Goal: Transaction & Acquisition: Purchase product/service

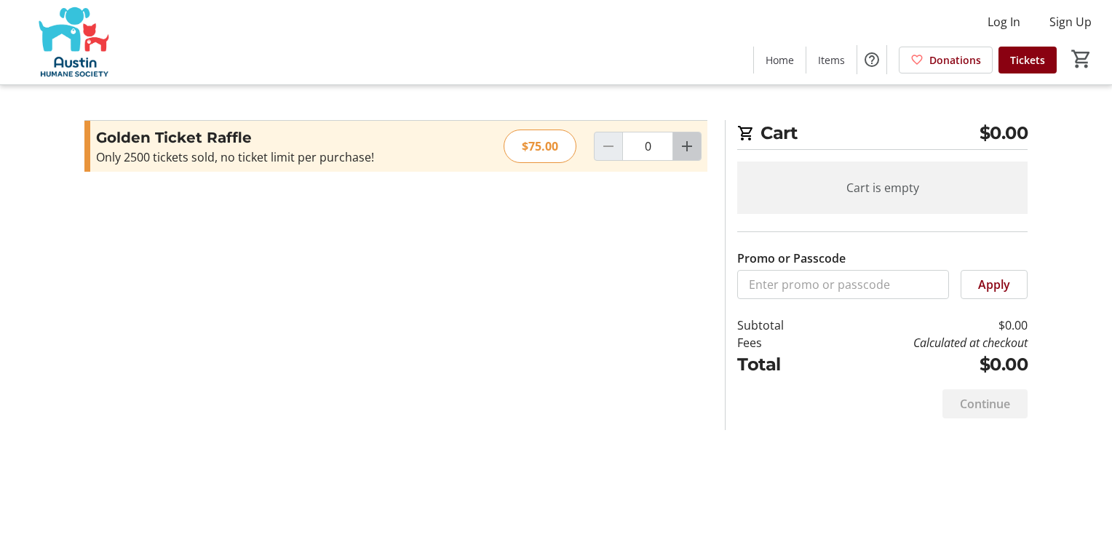
click at [692, 141] on mat-icon "Increment by one" at bounding box center [686, 146] width 17 height 17
type input "1"
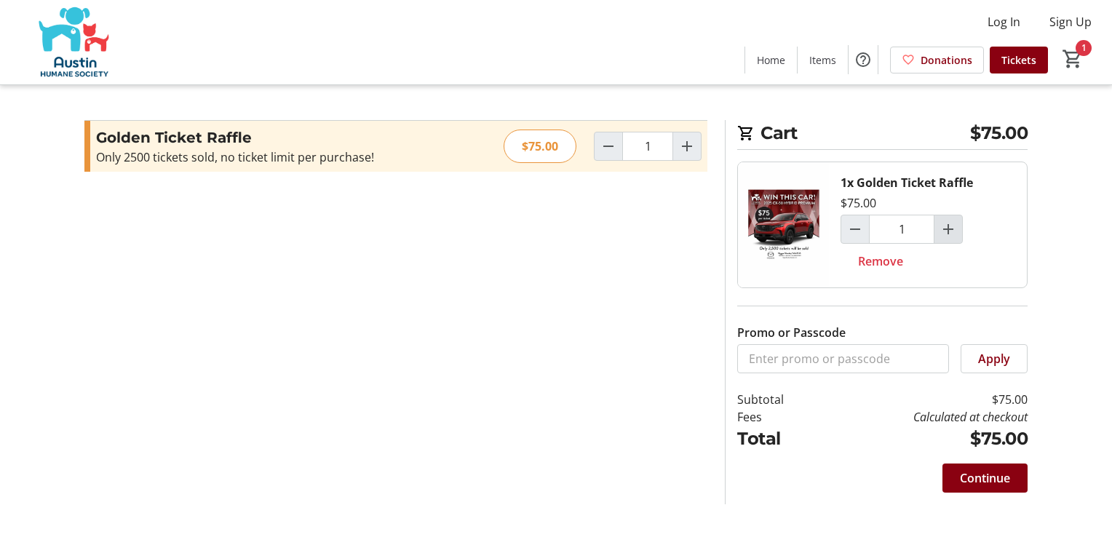
click at [948, 222] on mat-icon "Increment by one" at bounding box center [948, 229] width 17 height 17
type input "2"
click at [978, 471] on span "Continue" at bounding box center [985, 477] width 50 height 17
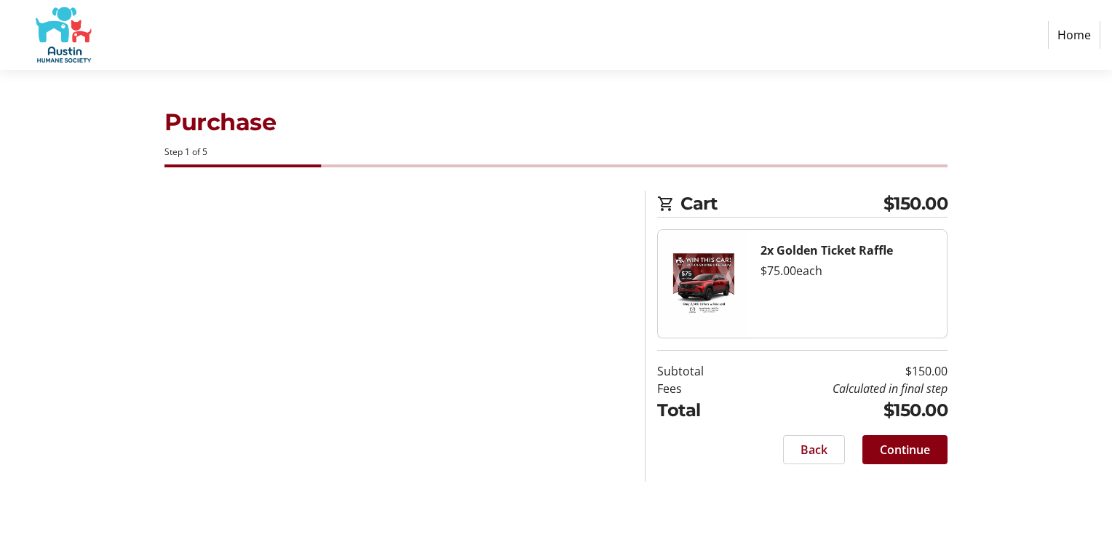
select select "US"
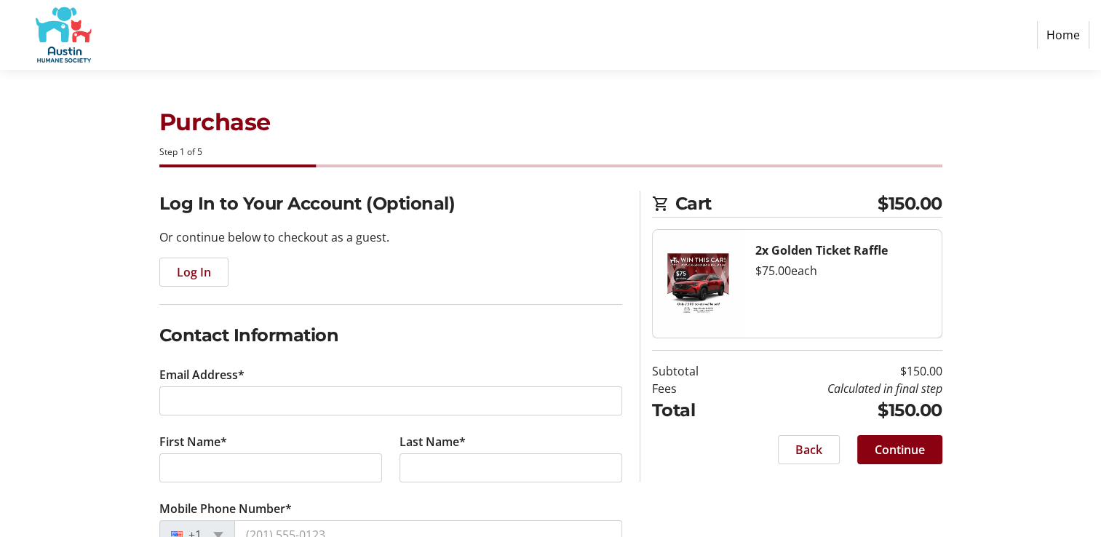
scroll to position [146, 0]
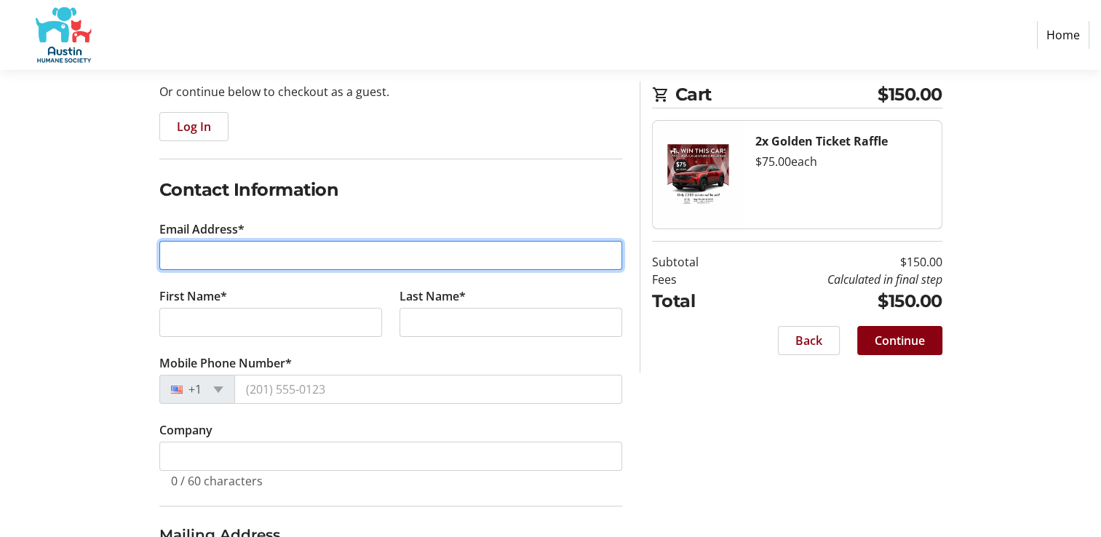
click at [172, 255] on input "Email Address*" at bounding box center [390, 255] width 463 height 29
type input "[EMAIL_ADDRESS][DOMAIN_NAME]"
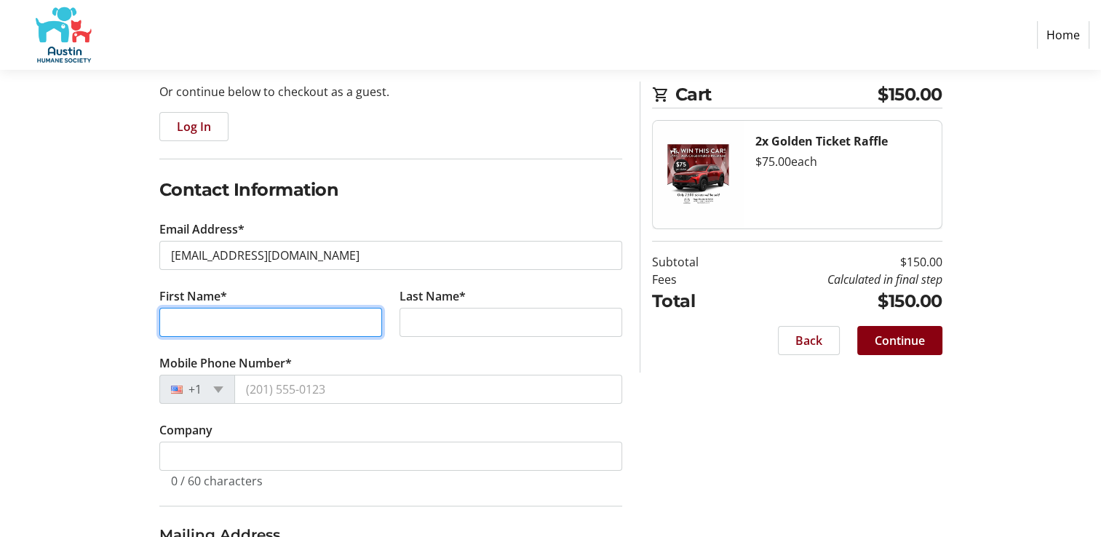
type input "[PERSON_NAME]"
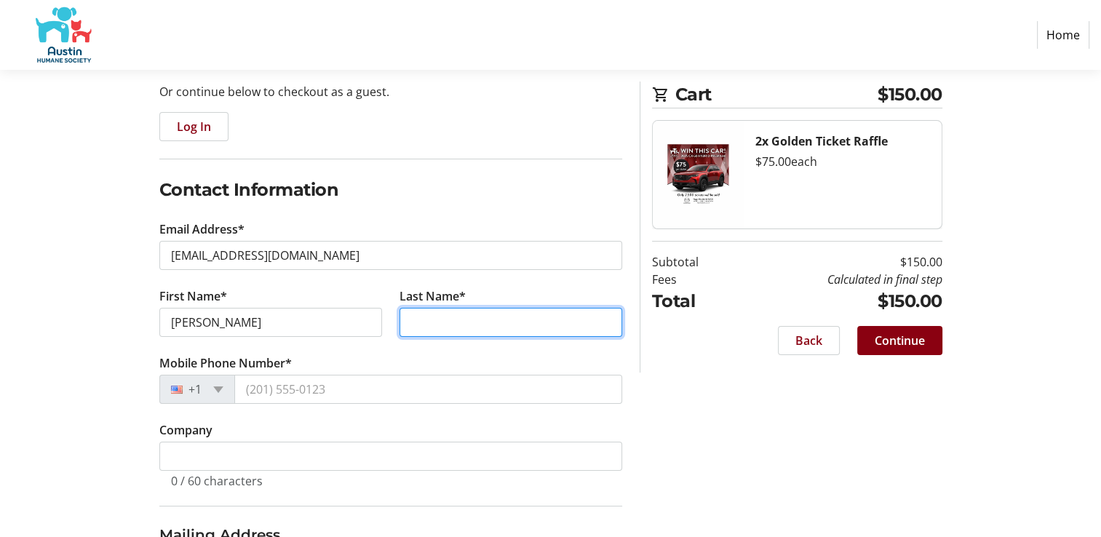
type input "[PERSON_NAME]"
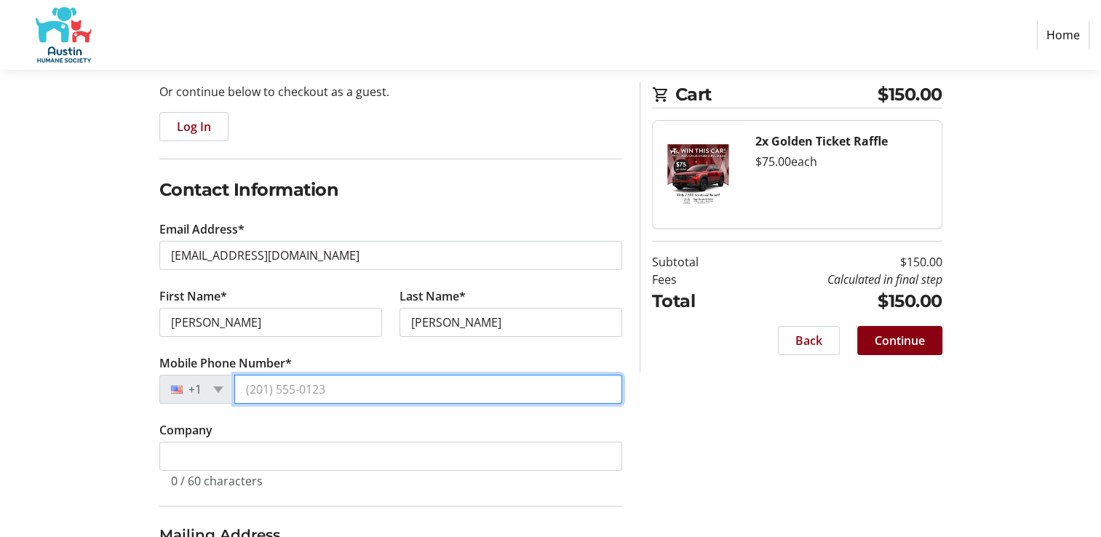
type input "[PHONE_NUMBER]"
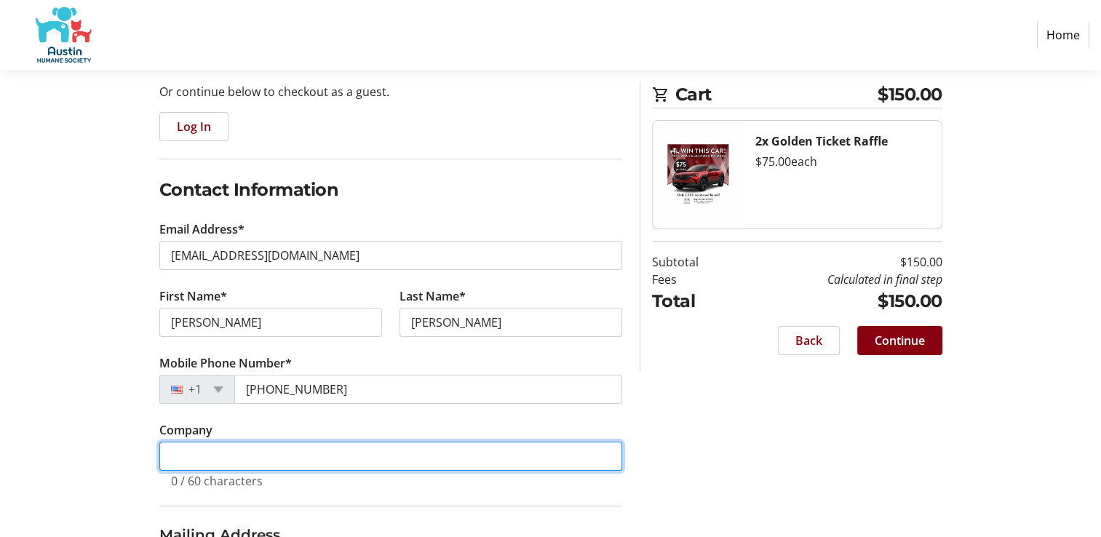
type input "N/A"
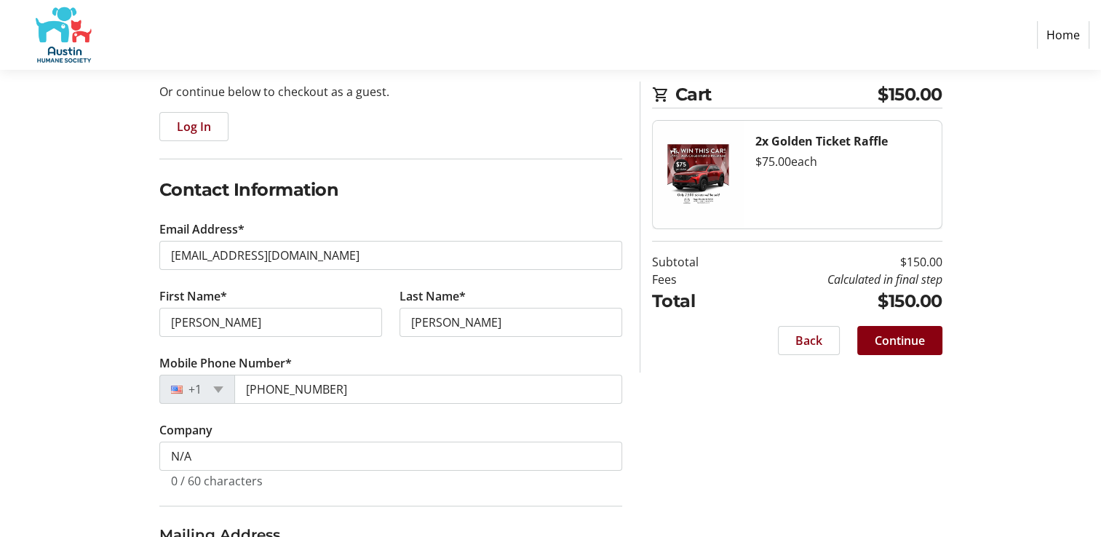
type input "2014 [PERSON_NAME] Dr"
type input "NONE"
type input "[GEOGRAPHIC_DATA],[GEOGRAPHIC_DATA]"
type input "78728"
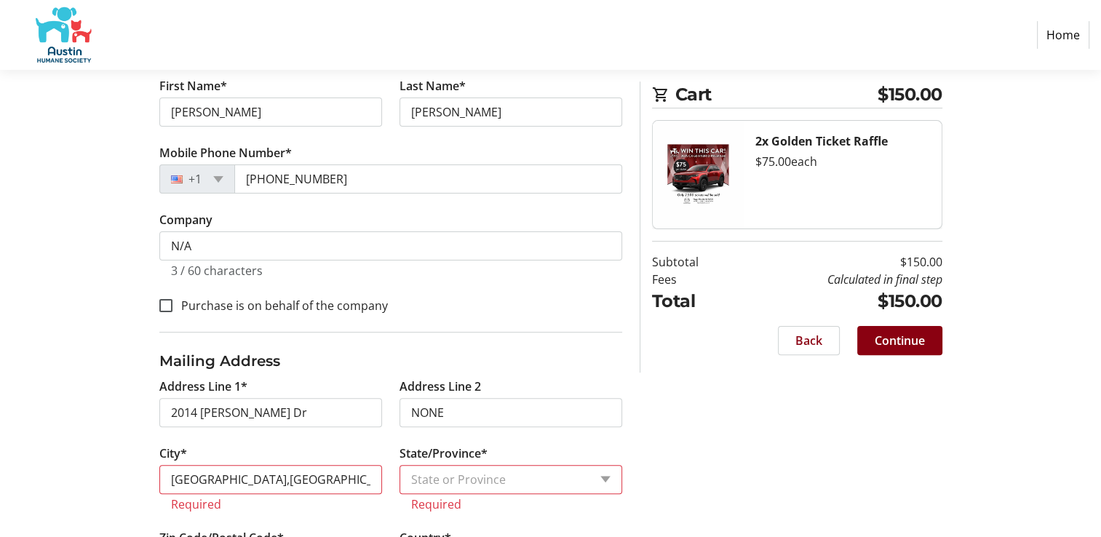
scroll to position [429, 0]
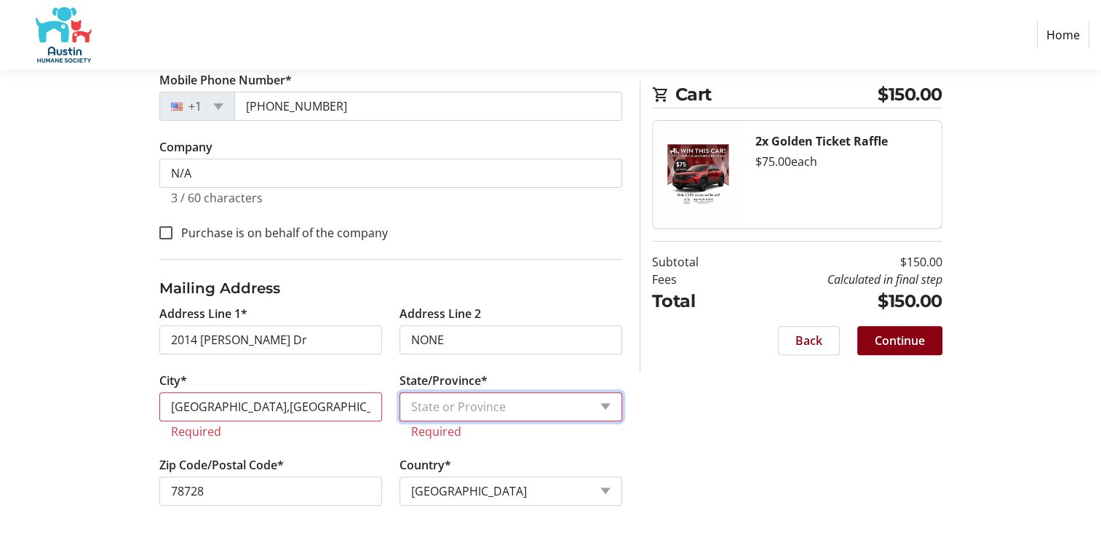
click at [418, 404] on select "State or Province State or [GEOGRAPHIC_DATA][US_STATE][GEOGRAPHIC_DATA] [US_STA…" at bounding box center [511, 406] width 223 height 29
select select "[GEOGRAPHIC_DATA]"
click at [400, 392] on select "State or Province State or [GEOGRAPHIC_DATA][US_STATE][GEOGRAPHIC_DATA] [US_STA…" at bounding box center [511, 406] width 223 height 29
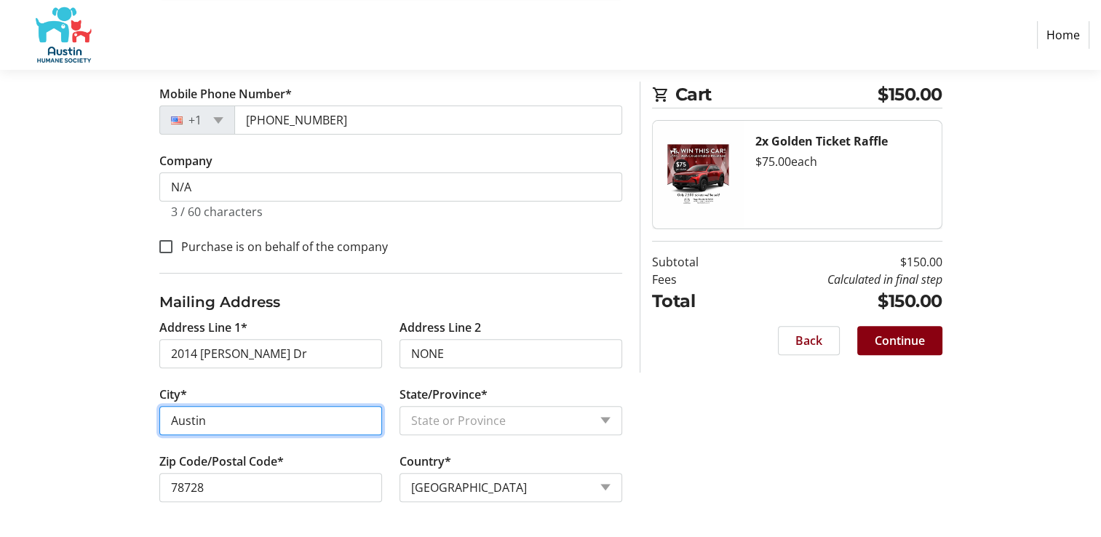
scroll to position [411, 0]
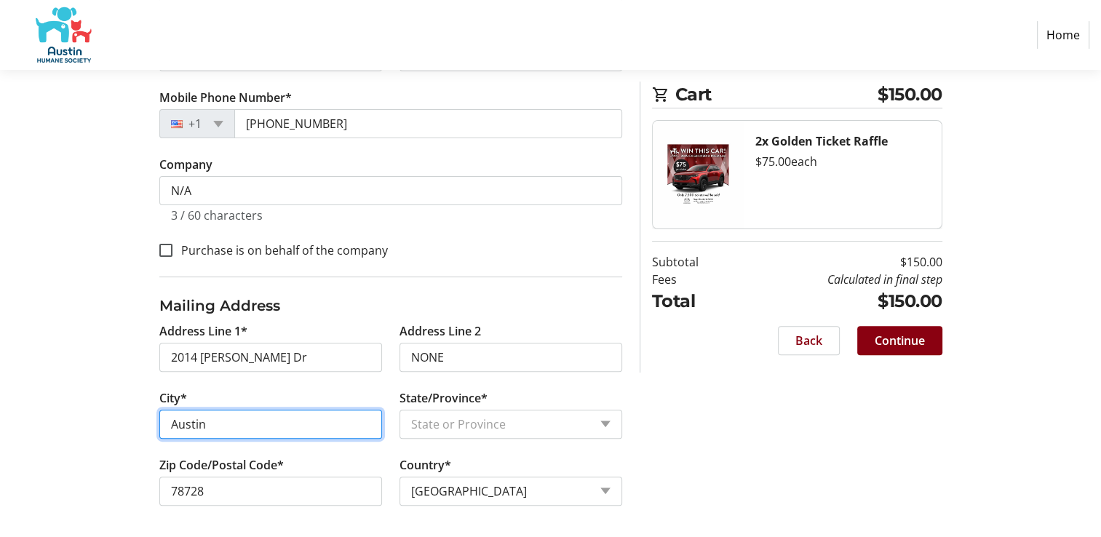
type input "Austin"
click at [718, 409] on div "Log In to Your Account (Optional) Or continue below to checkout as a guest. Log…" at bounding box center [551, 159] width 961 height 761
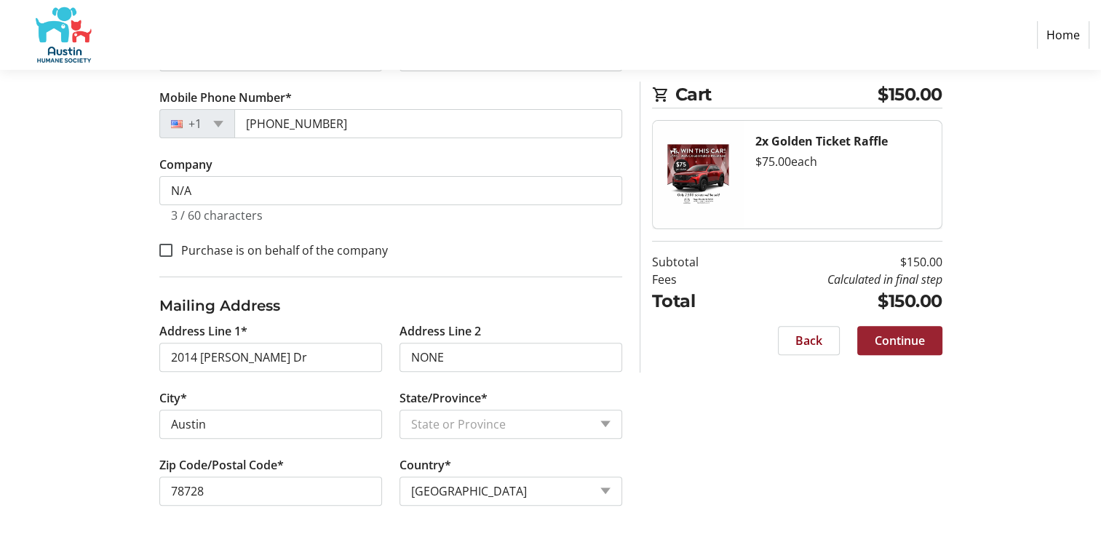
click at [895, 330] on span at bounding box center [899, 340] width 85 height 35
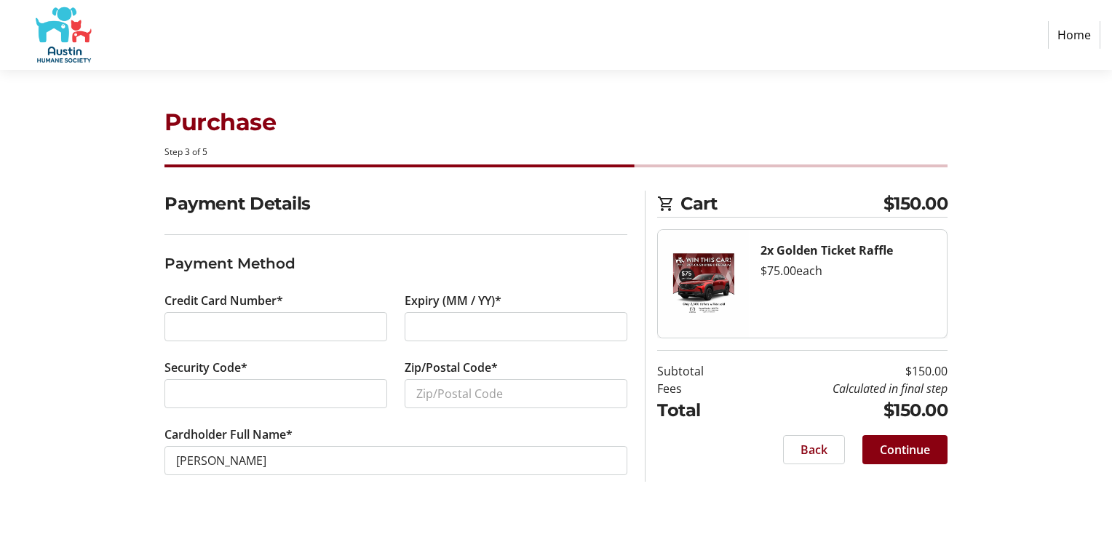
click at [173, 317] on div at bounding box center [275, 326] width 223 height 29
click at [175, 320] on div at bounding box center [275, 326] width 223 height 29
click at [175, 325] on div at bounding box center [275, 326] width 223 height 29
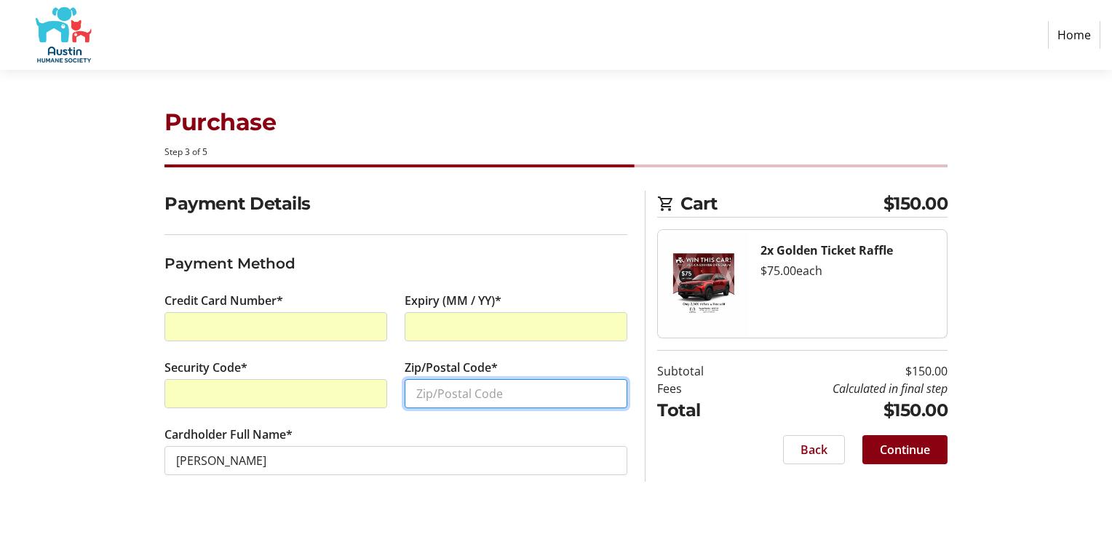
click at [417, 394] on input "Zip/Postal Code*" at bounding box center [516, 393] width 223 height 29
type input "78728"
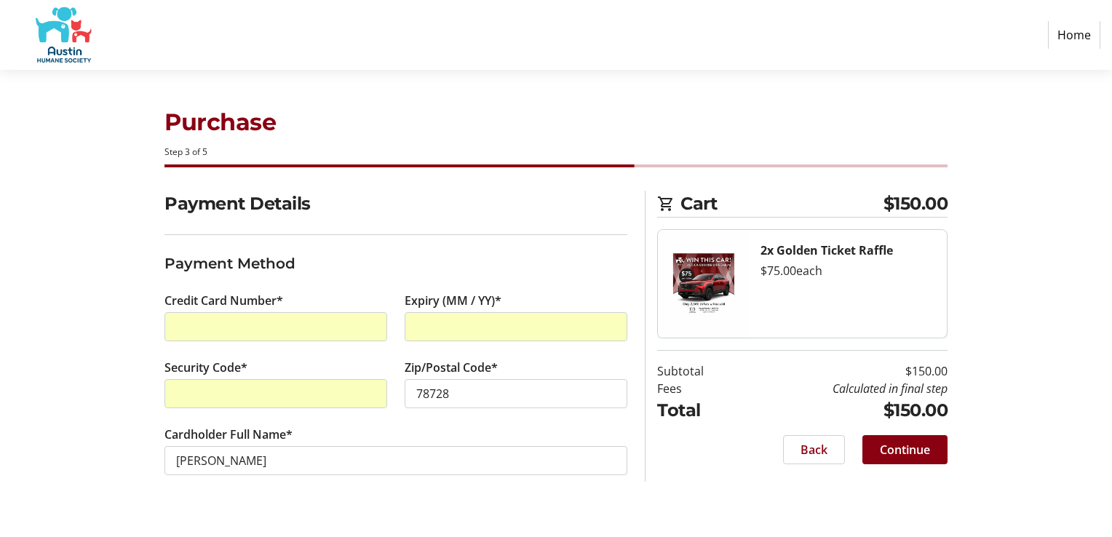
type input "1"
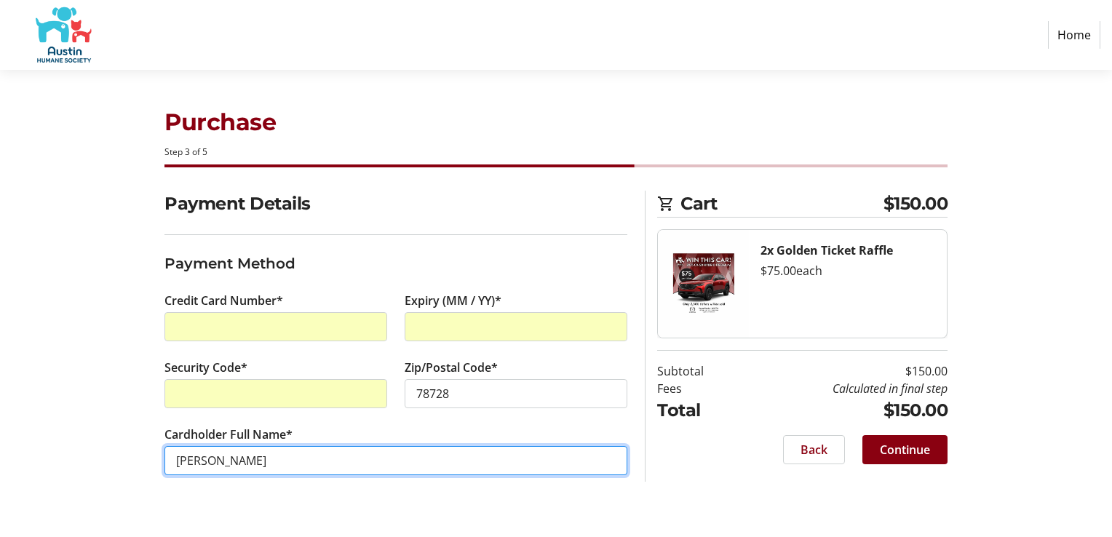
drag, startPoint x: 174, startPoint y: 461, endPoint x: 320, endPoint y: 482, distance: 147.7
click at [320, 482] on tr-form-field "Cardholder Full Name* [PERSON_NAME]" at bounding box center [395, 459] width 463 height 67
click at [226, 460] on input "[PERSON_NAME]" at bounding box center [395, 460] width 463 height 29
click at [236, 463] on input "[PERSON_NAME]" at bounding box center [395, 460] width 463 height 29
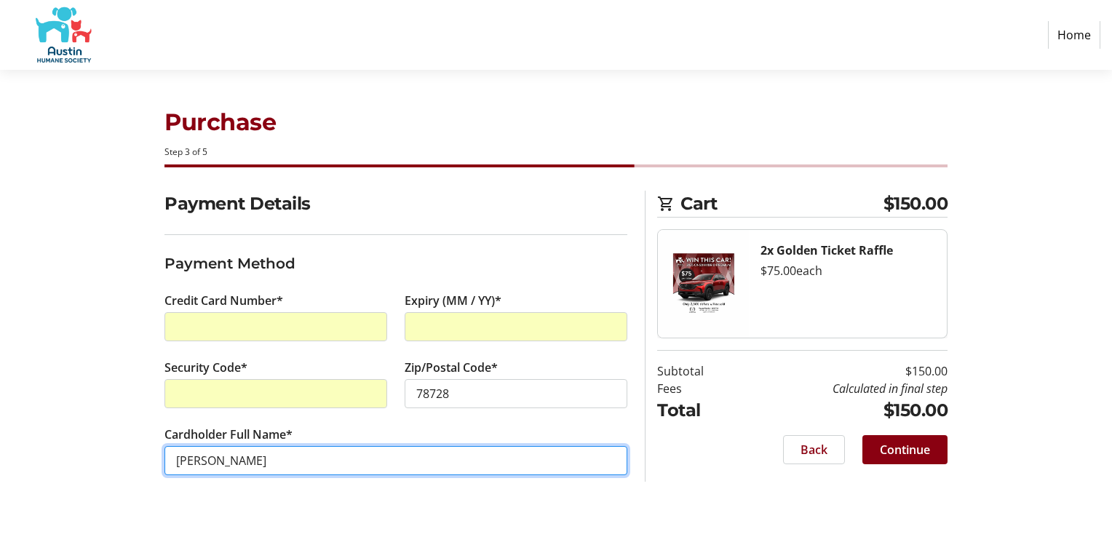
click at [418, 458] on input "[PERSON_NAME]" at bounding box center [395, 460] width 463 height 29
click at [459, 462] on input "[PERSON_NAME]" at bounding box center [395, 460] width 463 height 29
click at [213, 461] on input "[PERSON_NAME]" at bounding box center [395, 460] width 463 height 29
click at [226, 461] on input "[PERSON_NAME]" at bounding box center [395, 460] width 463 height 29
type input "[PERSON_NAME]"
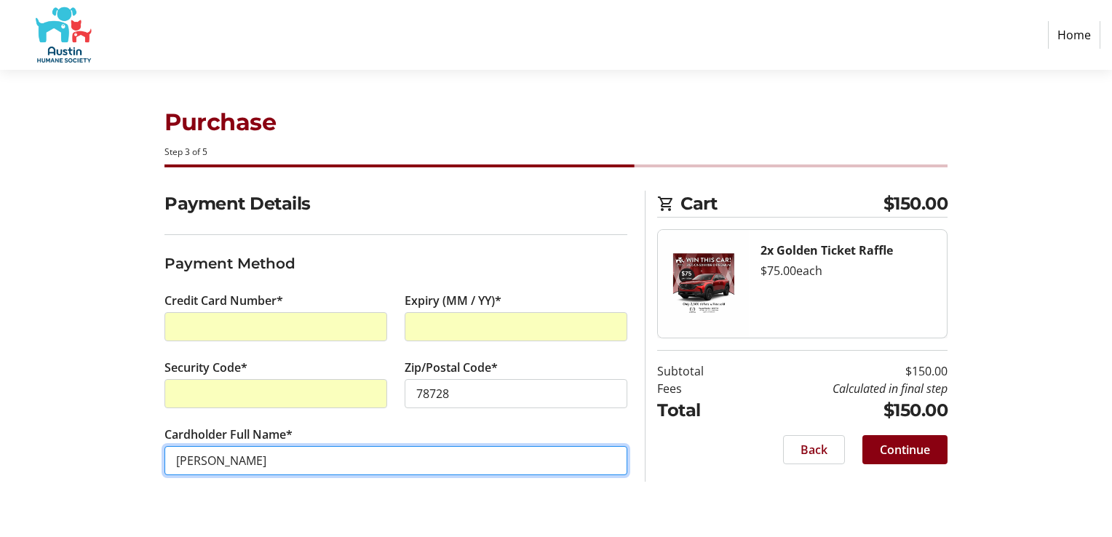
drag, startPoint x: 259, startPoint y: 459, endPoint x: 116, endPoint y: 455, distance: 143.4
click at [116, 455] on div "Payment Details Payment Method Credit Card Number* Expiry (MM / YY)* 1 Security…" at bounding box center [556, 351] width 961 height 320
click at [232, 466] on input "[PERSON_NAME]" at bounding box center [395, 460] width 463 height 29
drag, startPoint x: 232, startPoint y: 466, endPoint x: 362, endPoint y: 477, distance: 130.8
click at [233, 466] on input "[PERSON_NAME]" at bounding box center [395, 460] width 463 height 29
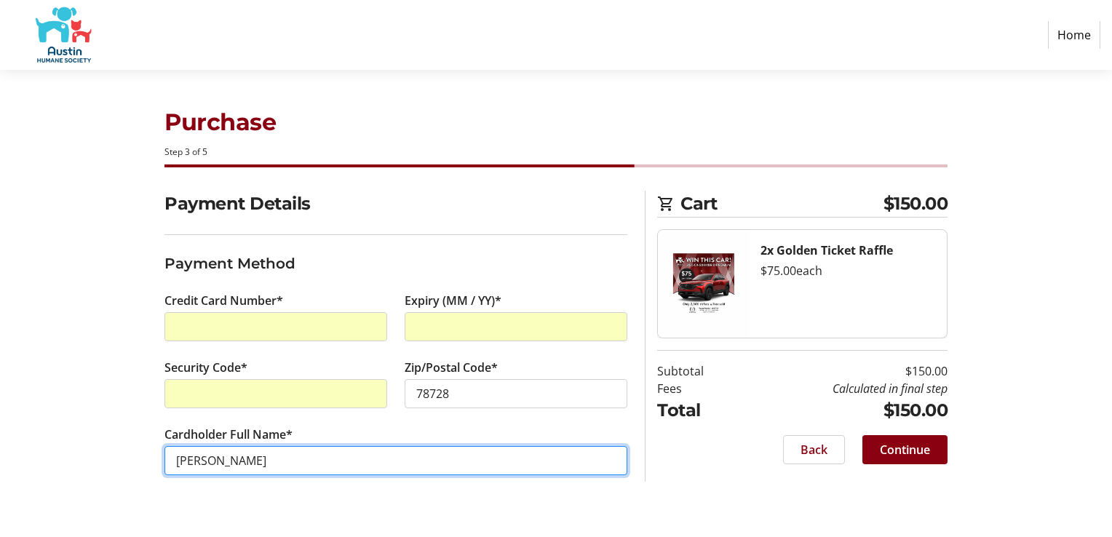
click at [280, 468] on input "[PERSON_NAME]" at bounding box center [395, 460] width 463 height 29
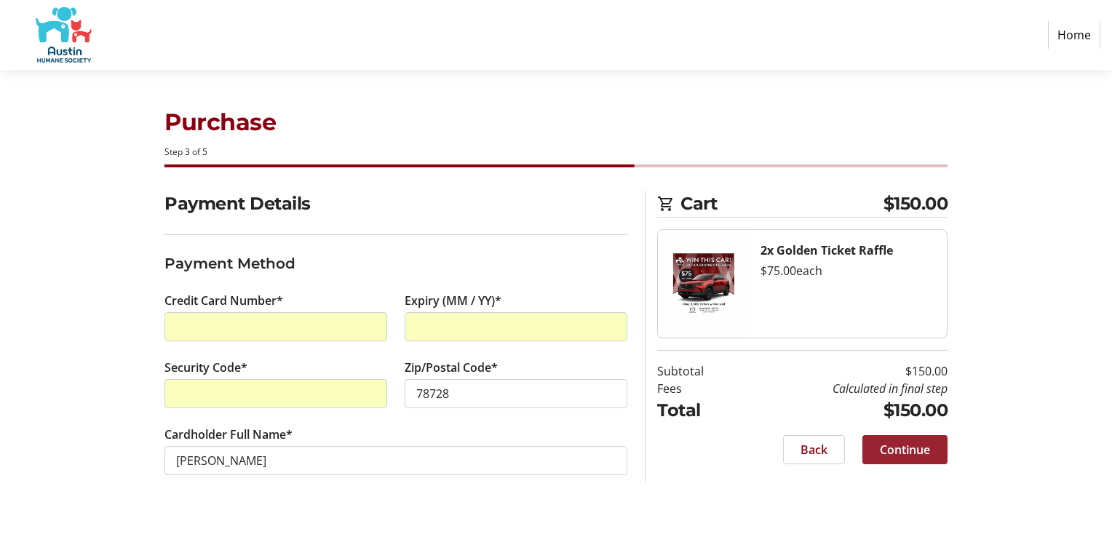
click at [889, 438] on span at bounding box center [904, 449] width 85 height 35
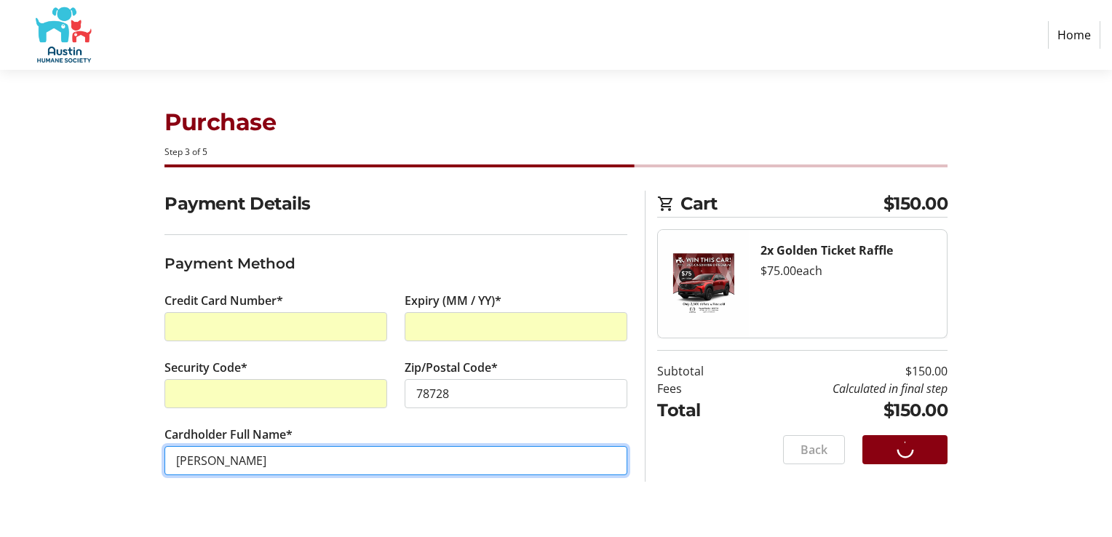
click at [234, 455] on input "[PERSON_NAME]" at bounding box center [395, 460] width 463 height 29
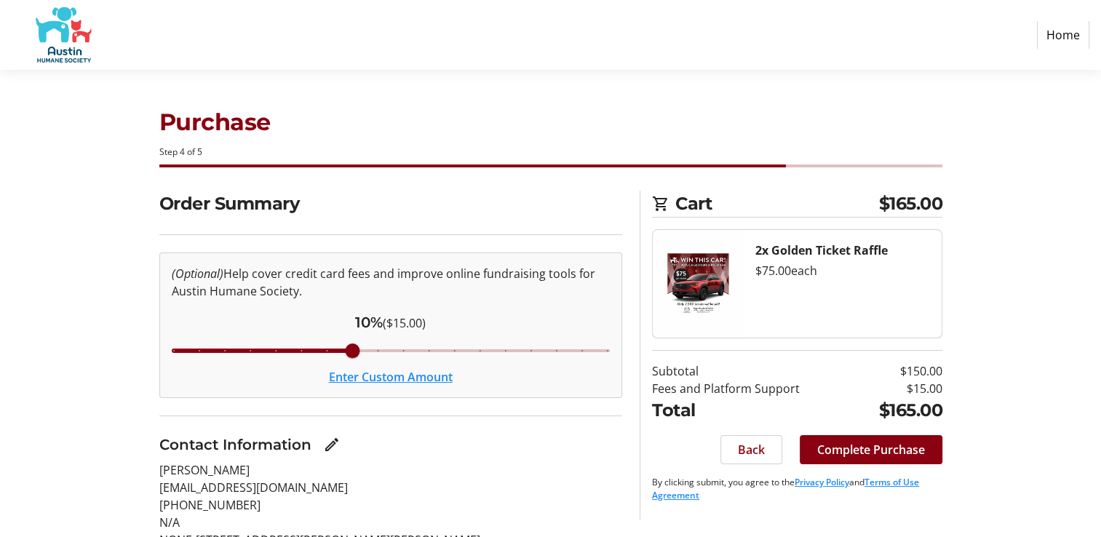
click at [804, 447] on html "Home Purchase Step 4 of 5 Cart $165.00 2x Golden Ticket Raffle $75.00 each Subt…" at bounding box center [550, 352] width 1101 height 705
click at [742, 450] on span "Back" at bounding box center [751, 449] width 27 height 17
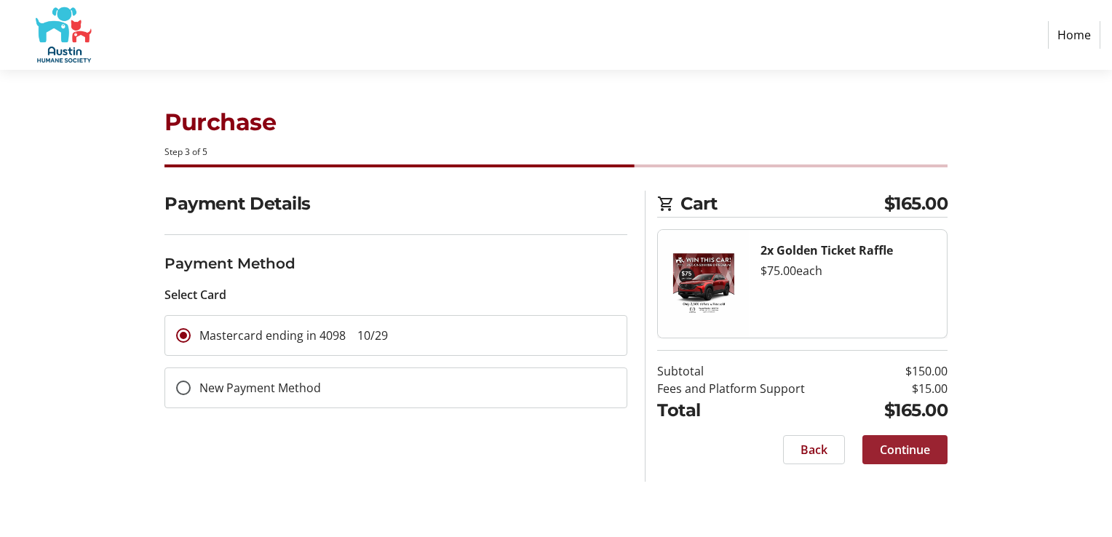
click at [898, 443] on span "Continue" at bounding box center [905, 449] width 50 height 17
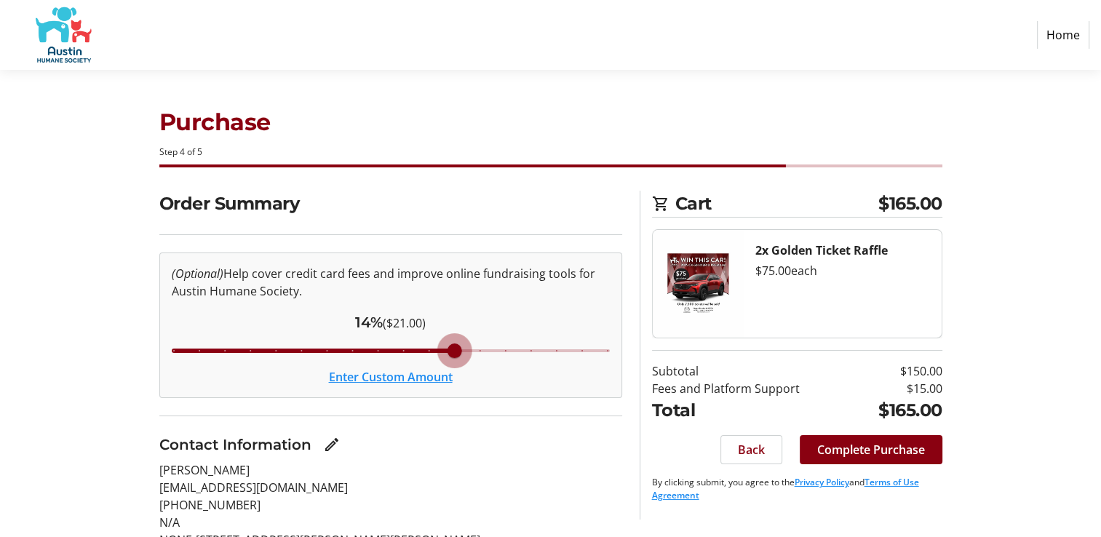
drag, startPoint x: 352, startPoint y: 346, endPoint x: 457, endPoint y: 343, distance: 104.8
type input "14"
click at [457, 343] on input "Cover fees percentage" at bounding box center [390, 351] width 469 height 32
click at [864, 438] on span at bounding box center [871, 449] width 143 height 35
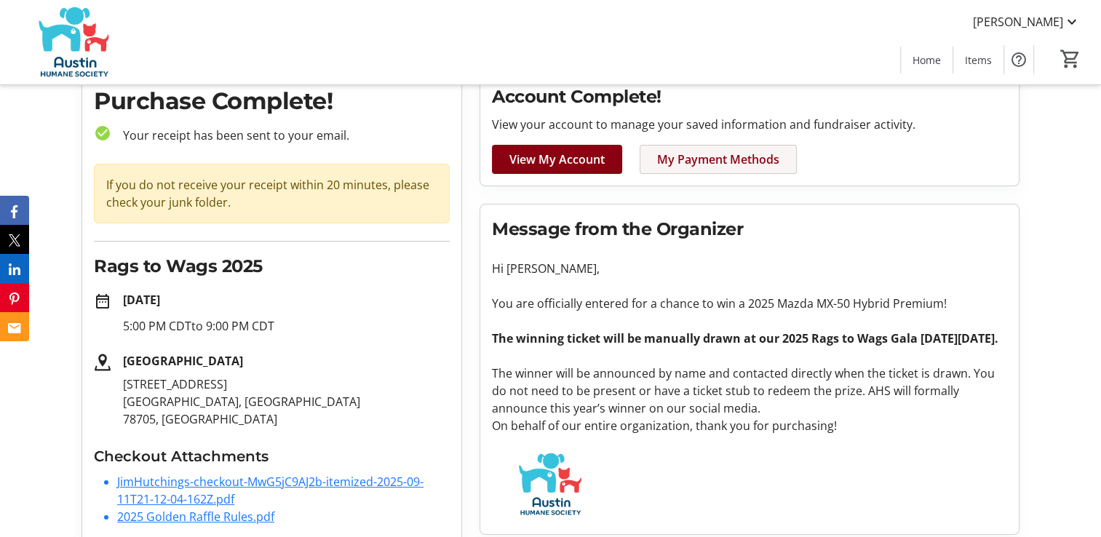
scroll to position [87, 0]
